Goal: Task Accomplishment & Management: Use online tool/utility

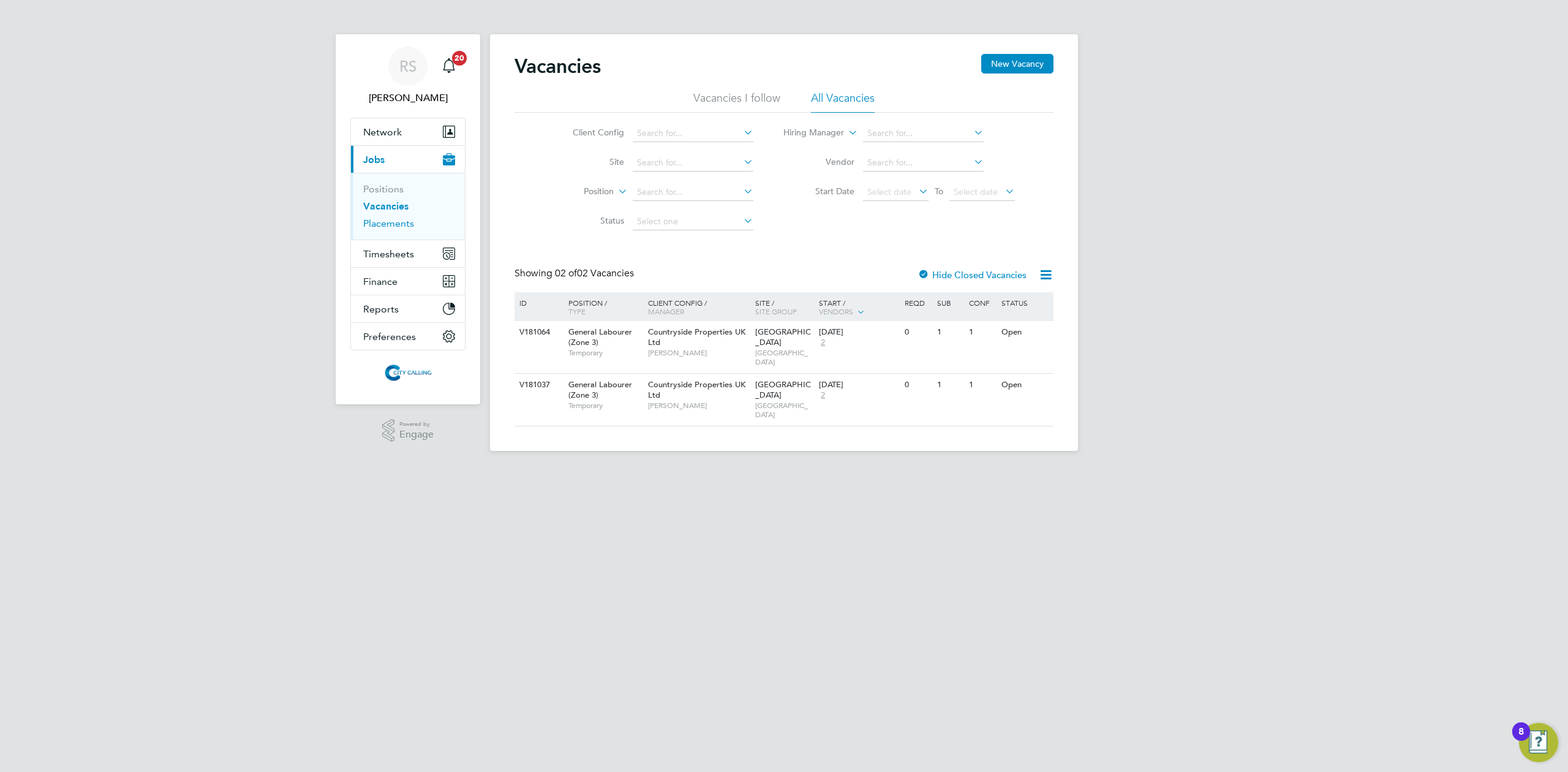
click at [385, 223] on link "Placements" at bounding box center [388, 223] width 51 height 12
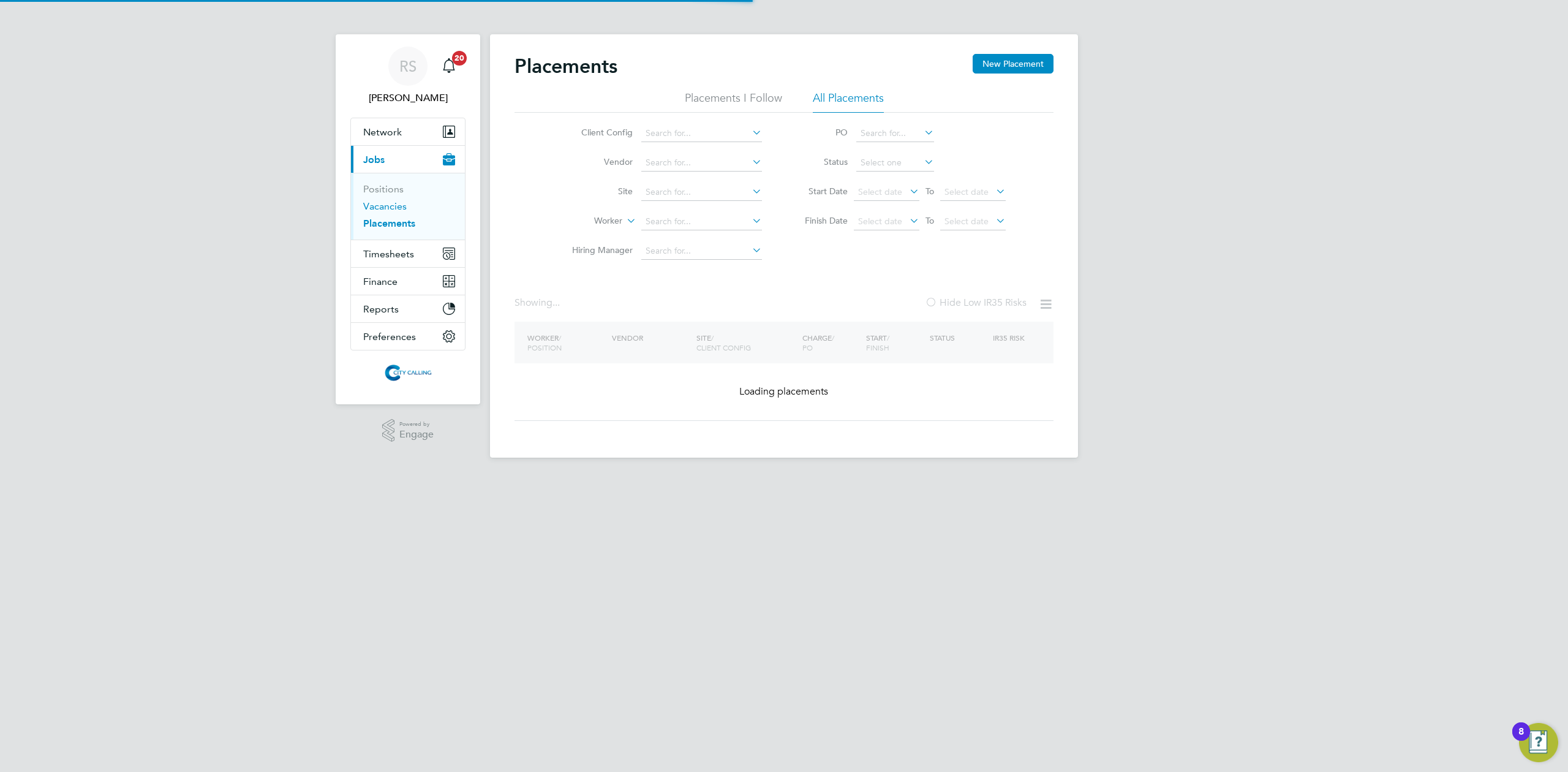
click at [382, 203] on link "Vacancies" at bounding box center [385, 206] width 44 height 12
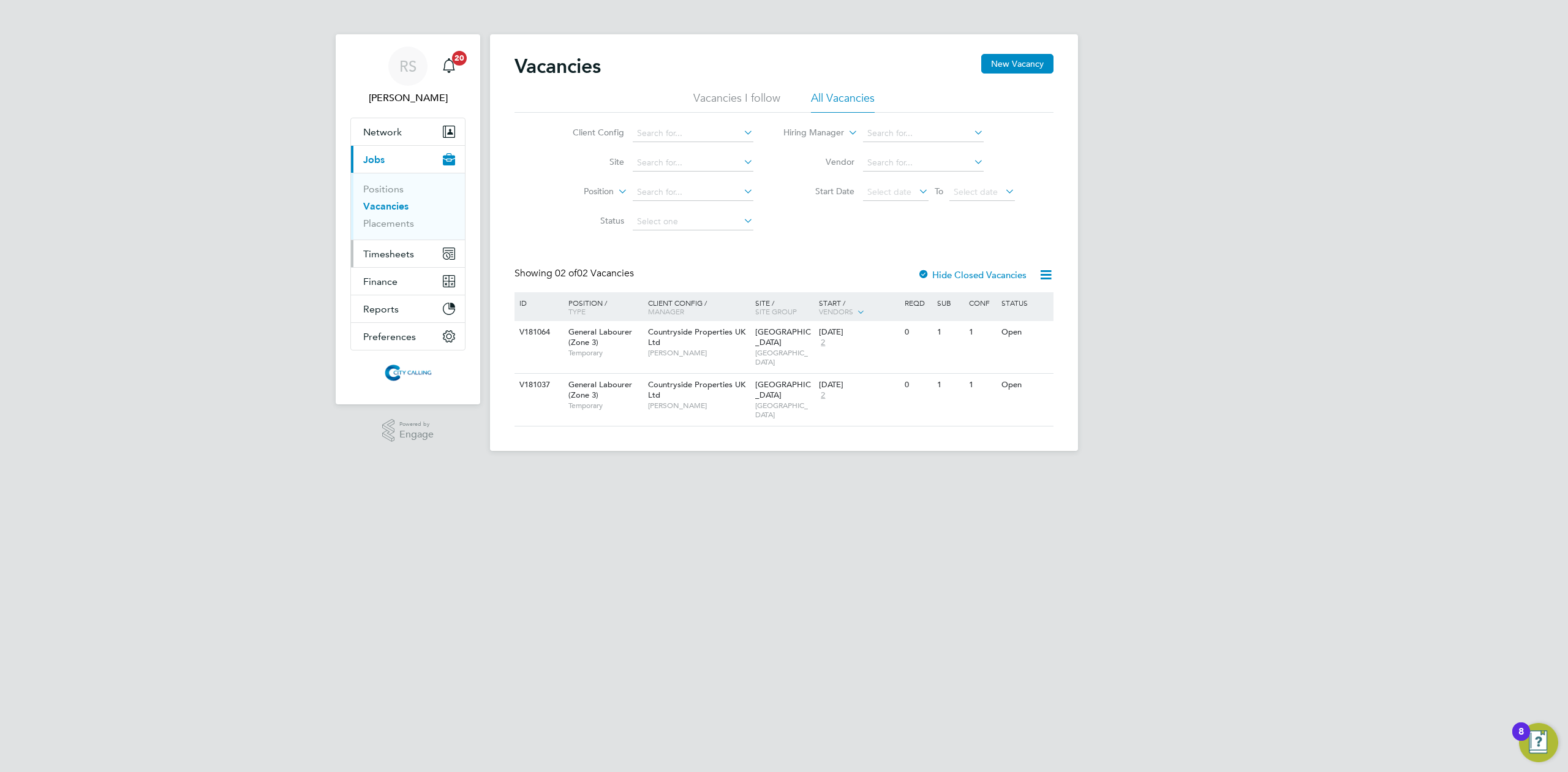
click at [371, 257] on span "Timesheets" at bounding box center [388, 254] width 51 height 12
click at [383, 221] on link "Timesheets" at bounding box center [388, 216] width 51 height 12
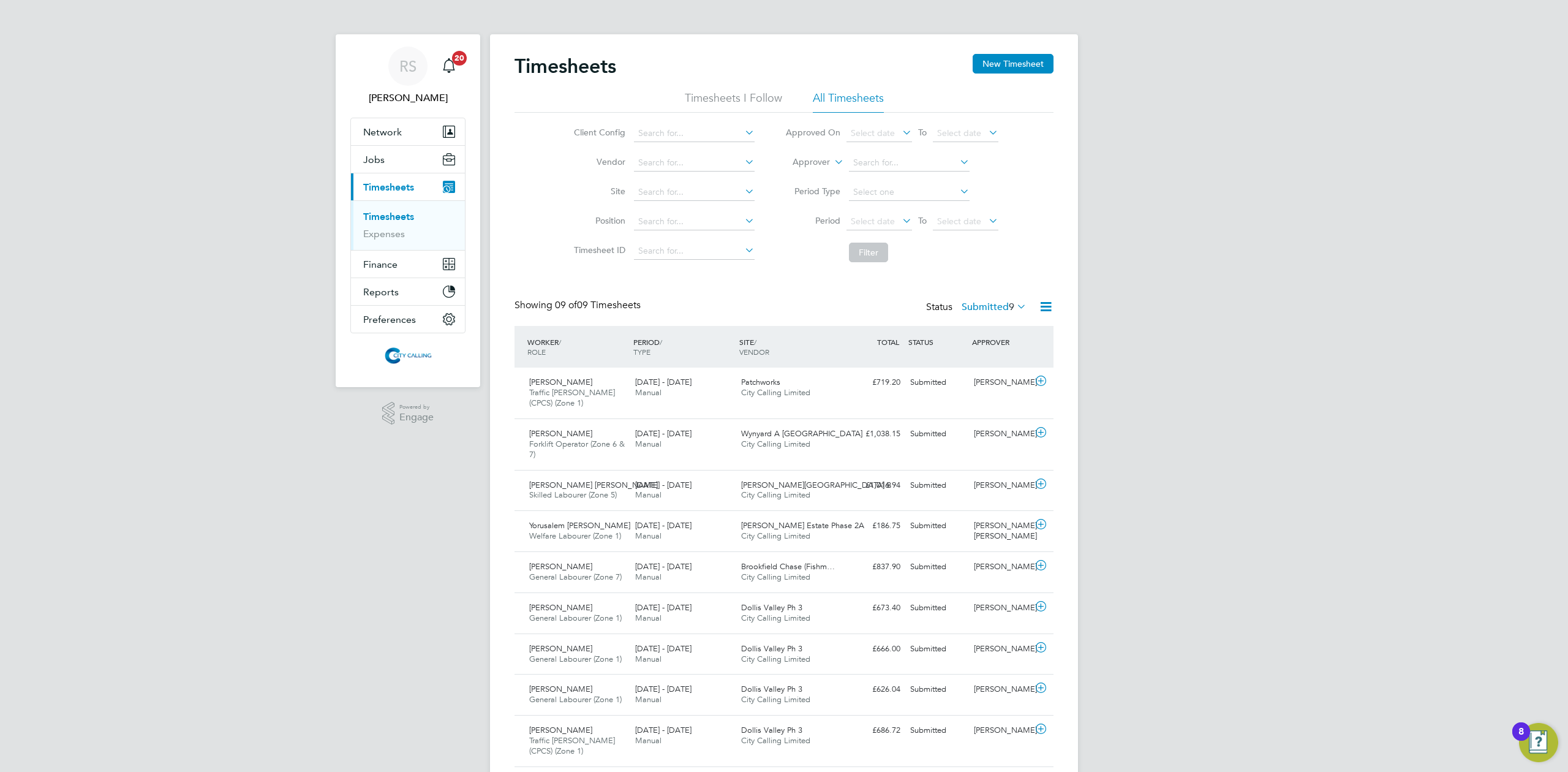
click at [1049, 312] on icon at bounding box center [1046, 307] width 15 height 15
click at [965, 336] on li "Export Timesheets" at bounding box center [969, 336] width 162 height 17
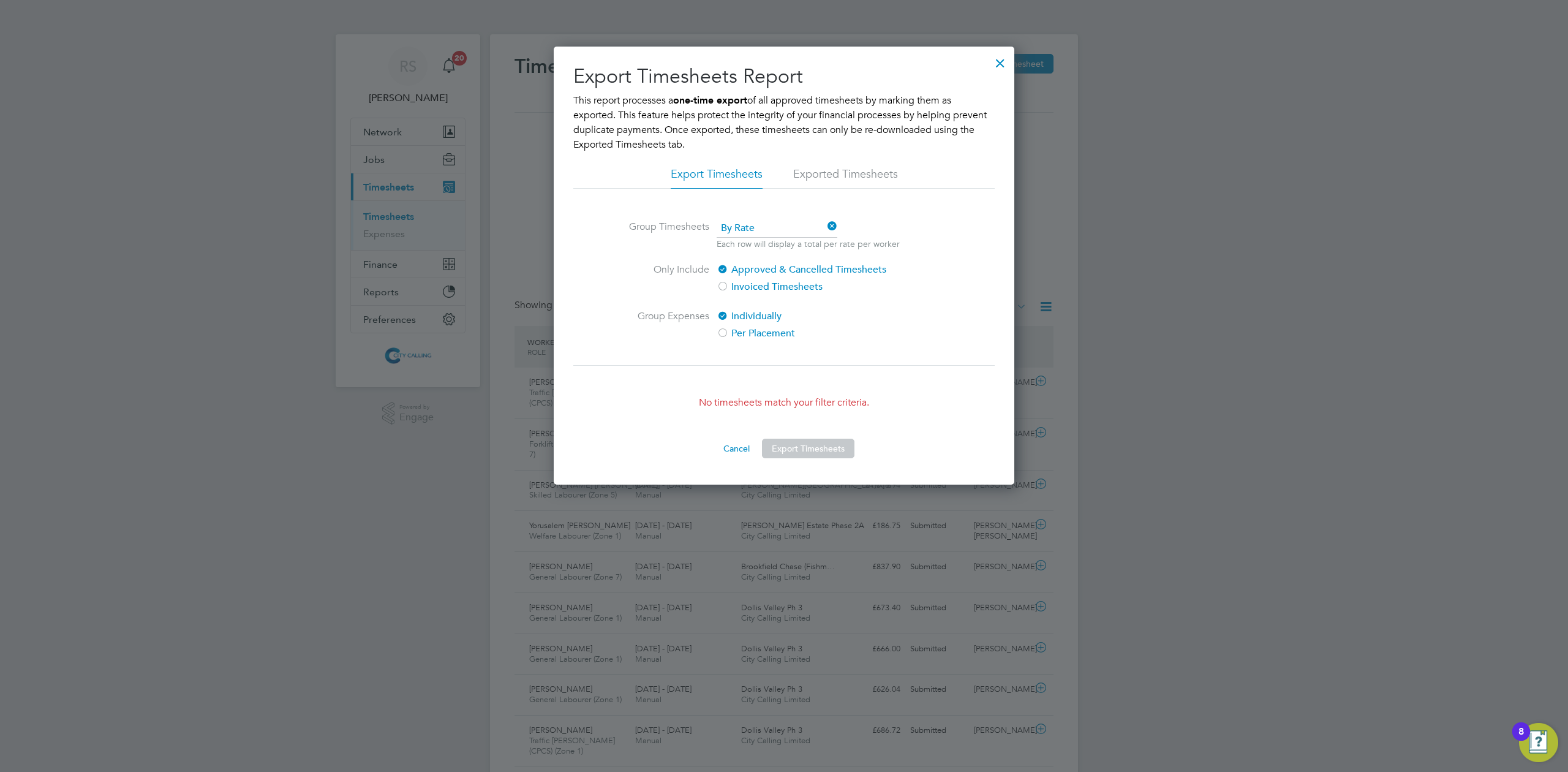
click at [1003, 69] on div at bounding box center [1000, 60] width 22 height 22
